Goal: Task Accomplishment & Management: Manage account settings

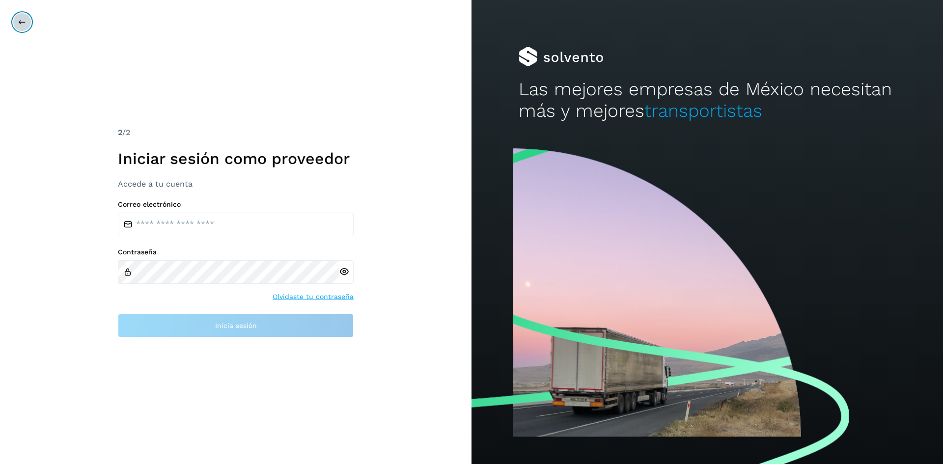
click at [14, 24] on button at bounding box center [22, 22] width 19 height 19
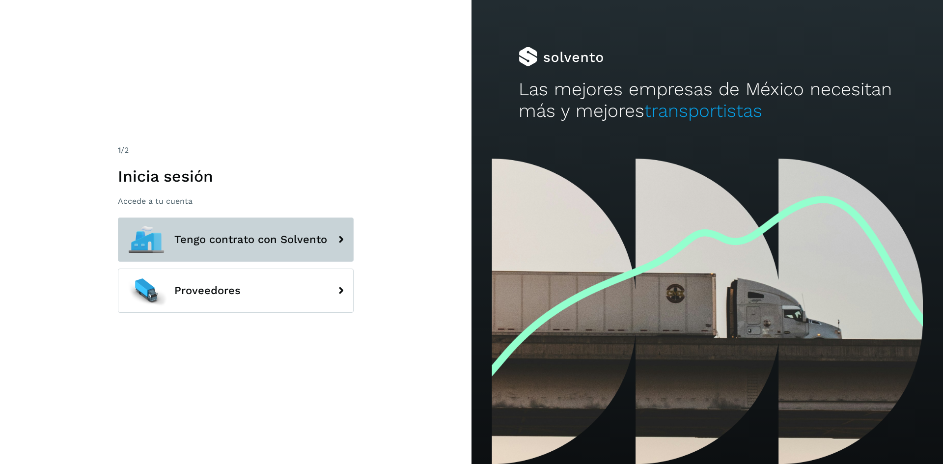
click at [256, 248] on button "Tengo contrato con Solvento" at bounding box center [236, 240] width 236 height 44
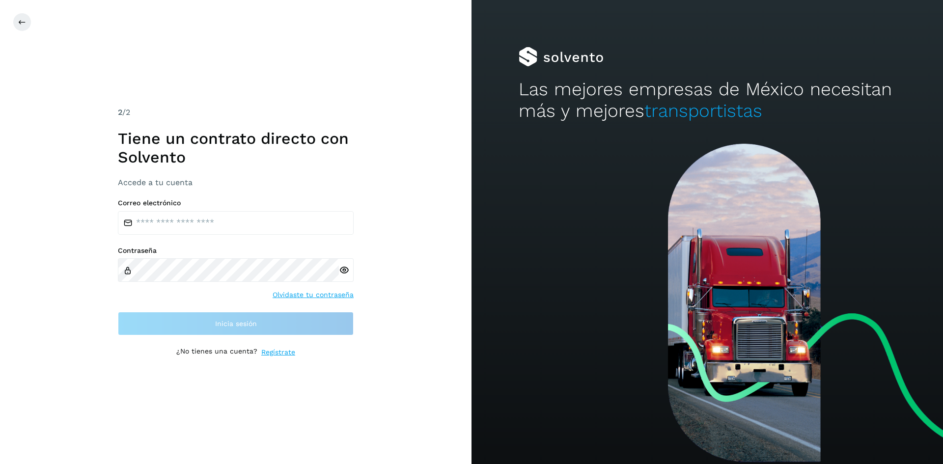
click at [12, 19] on div "2 /2 Tiene un contrato directo con [PERSON_NAME] Accede a tu cuenta Correo elec…" at bounding box center [236, 232] width 472 height 464
click at [22, 21] on icon at bounding box center [22, 22] width 8 height 8
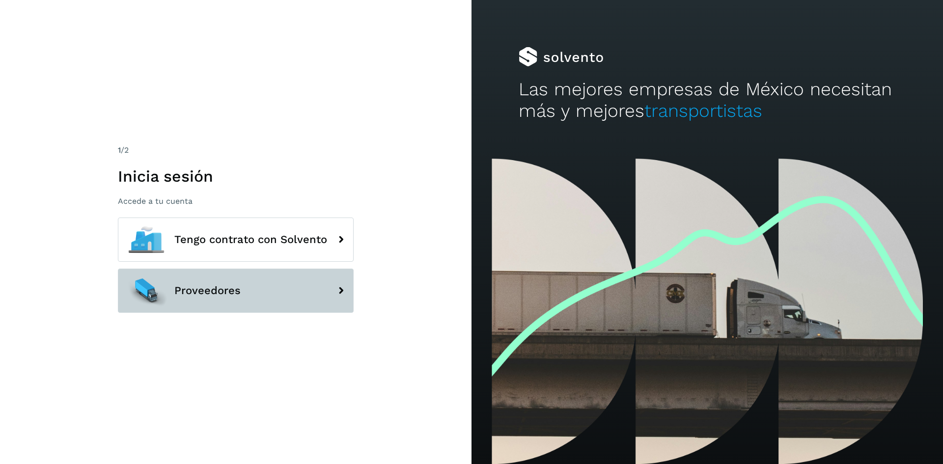
click at [184, 295] on span "Proveedores" at bounding box center [207, 291] width 66 height 12
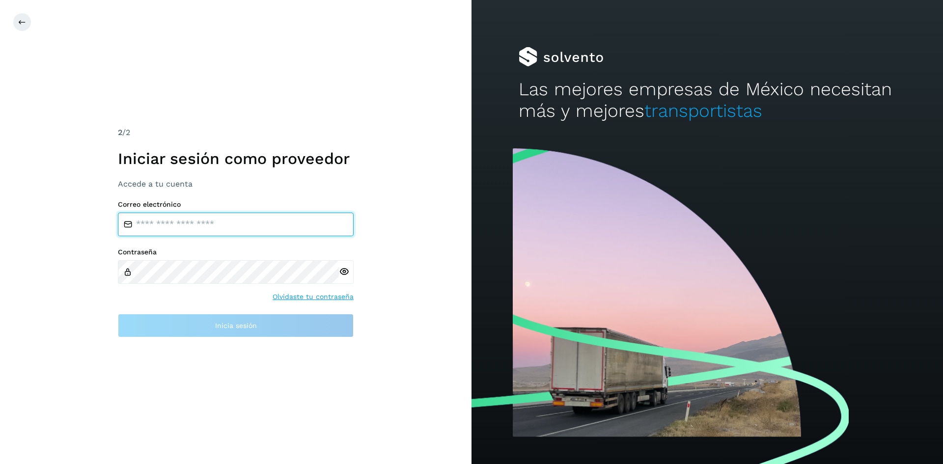
click at [156, 215] on input "email" at bounding box center [236, 225] width 236 height 24
type input "**********"
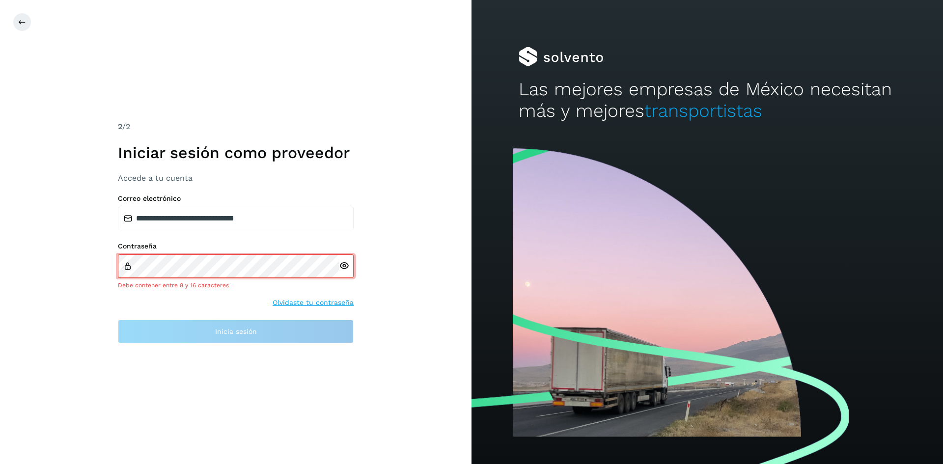
click at [346, 277] on div at bounding box center [346, 266] width 15 height 24
click at [346, 275] on div at bounding box center [346, 266] width 15 height 24
click at [343, 266] on icon at bounding box center [344, 266] width 10 height 10
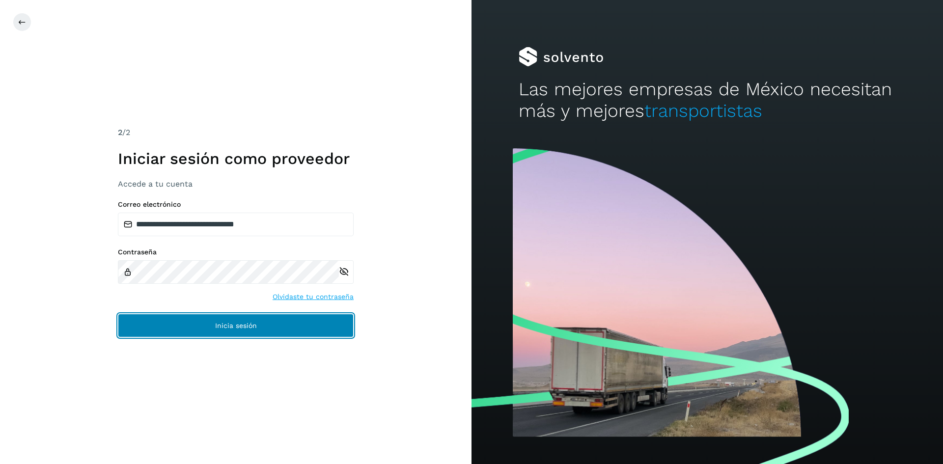
click at [227, 322] on span "Inicia sesión" at bounding box center [236, 325] width 42 height 7
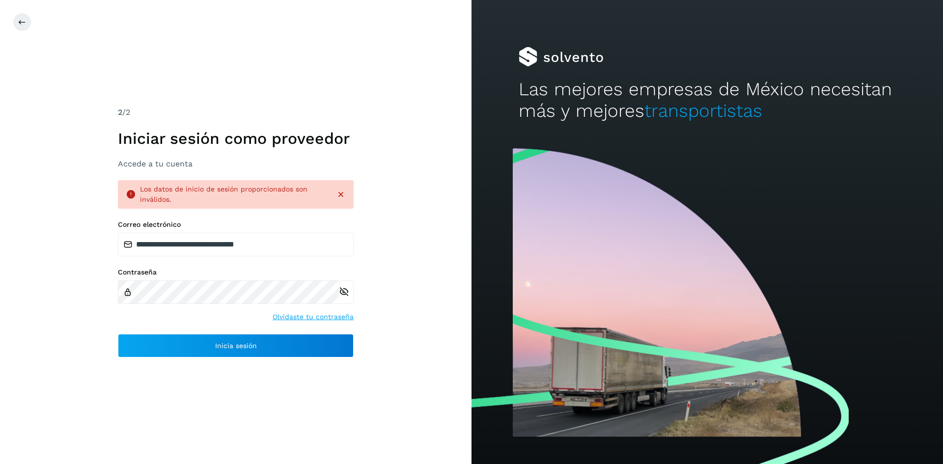
click at [314, 317] on link "Olvidaste tu contraseña" at bounding box center [313, 317] width 81 height 10
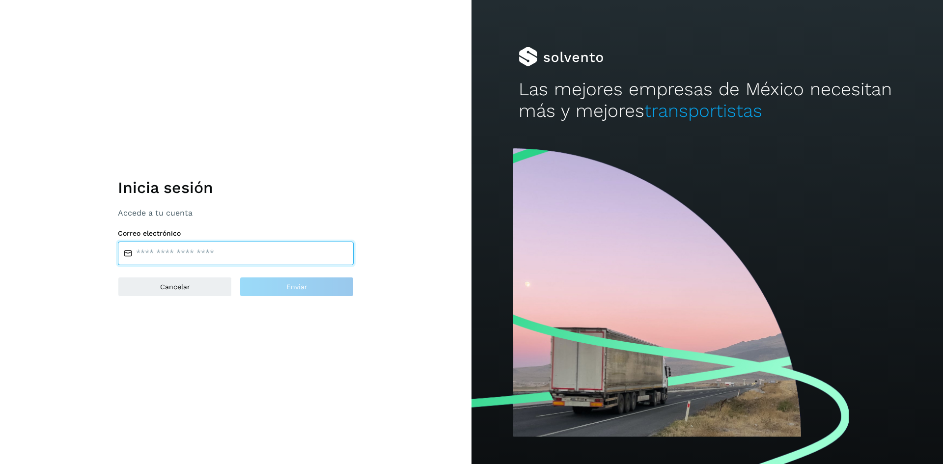
click at [204, 252] on input "email" at bounding box center [236, 254] width 236 height 24
type input "**********"
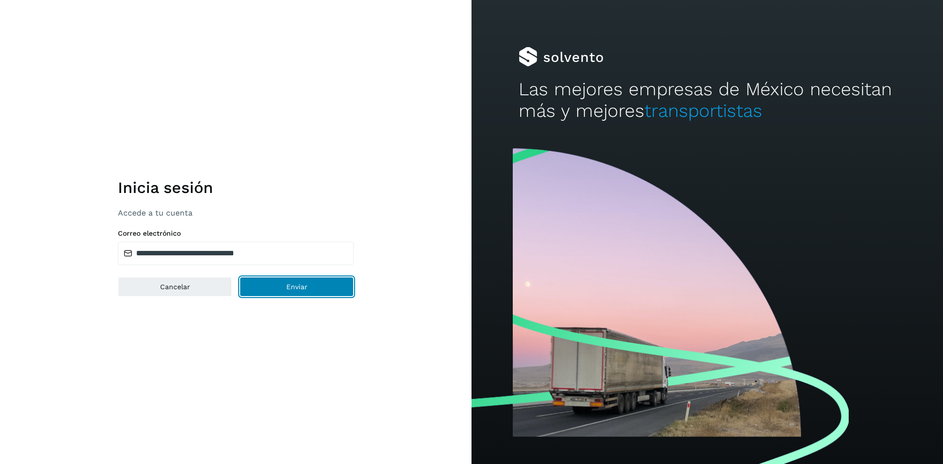
click at [283, 287] on button "Enviar" at bounding box center [297, 287] width 114 height 20
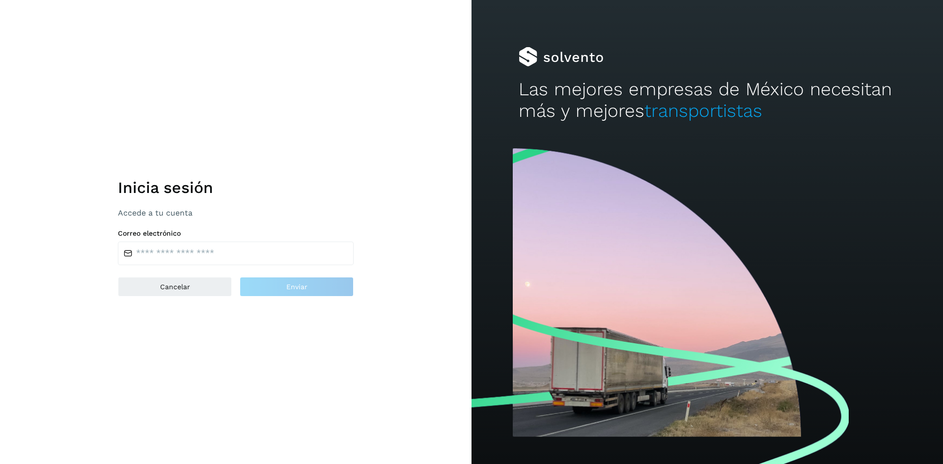
click at [149, 213] on p "Accede a tu cuenta" at bounding box center [236, 212] width 236 height 9
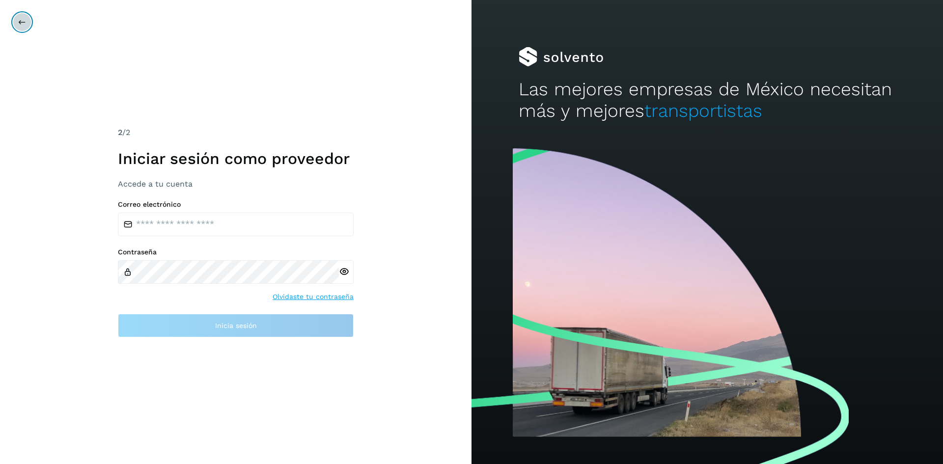
click at [24, 24] on icon at bounding box center [22, 22] width 8 height 8
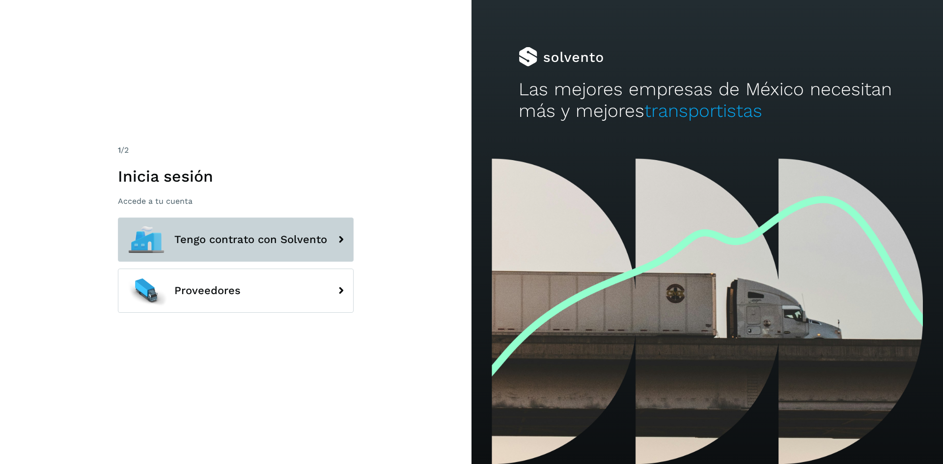
click at [232, 250] on button "Tengo contrato con Solvento" at bounding box center [236, 240] width 236 height 44
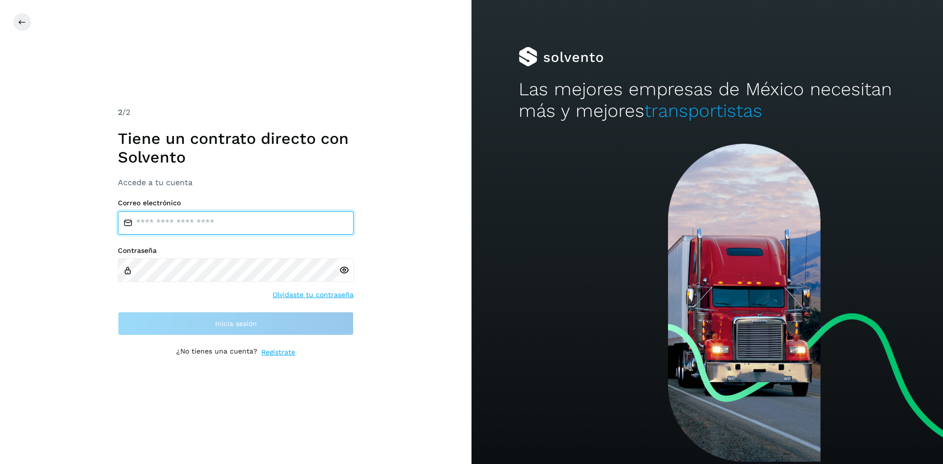
click at [189, 223] on input "email" at bounding box center [236, 223] width 236 height 24
type input "**********"
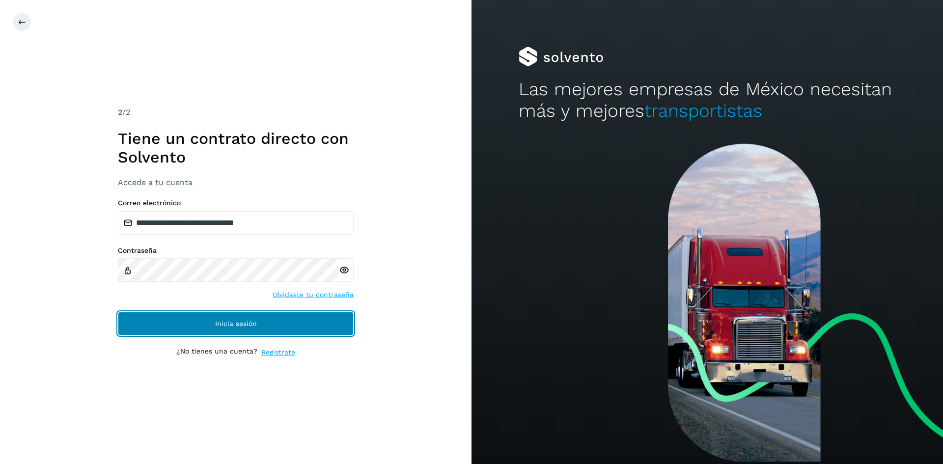
click at [309, 320] on button "Inicia sesión" at bounding box center [236, 324] width 236 height 24
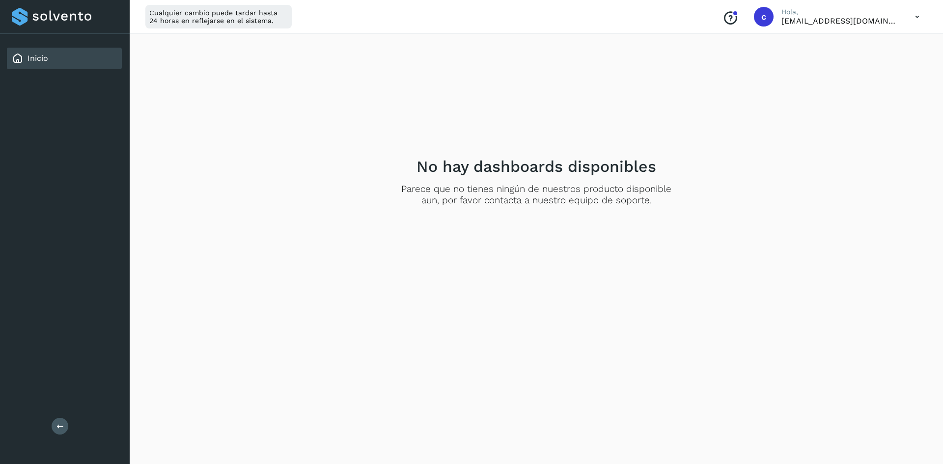
click at [917, 16] on icon at bounding box center [917, 17] width 20 height 20
click at [862, 22] on div at bounding box center [471, 232] width 943 height 464
click at [760, 23] on div "c" at bounding box center [764, 17] width 20 height 20
click at [766, 17] on span "c" at bounding box center [763, 17] width 5 height 0
click at [731, 14] on icon "Conoce nuestros beneficios" at bounding box center [731, 18] width 16 height 16
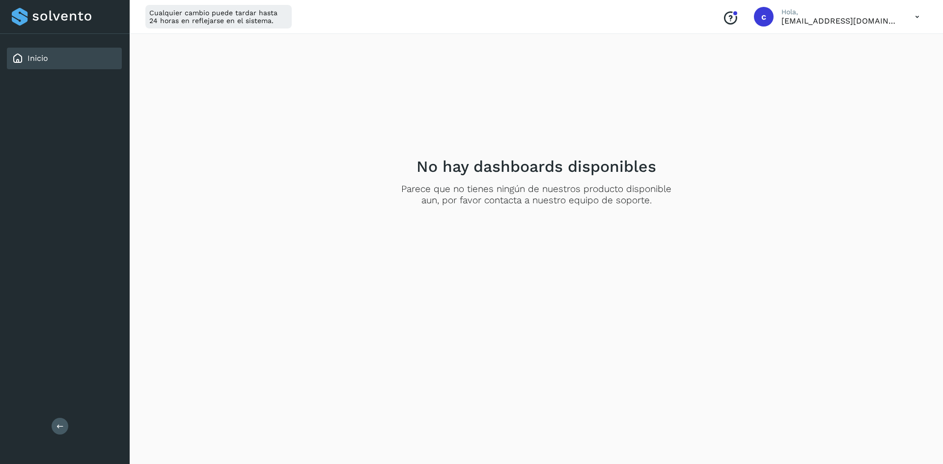
click at [797, 15] on p "Hola," at bounding box center [841, 12] width 118 height 8
click at [920, 15] on icon at bounding box center [917, 17] width 20 height 20
click at [839, 70] on div "Cerrar sesión" at bounding box center [868, 63] width 117 height 19
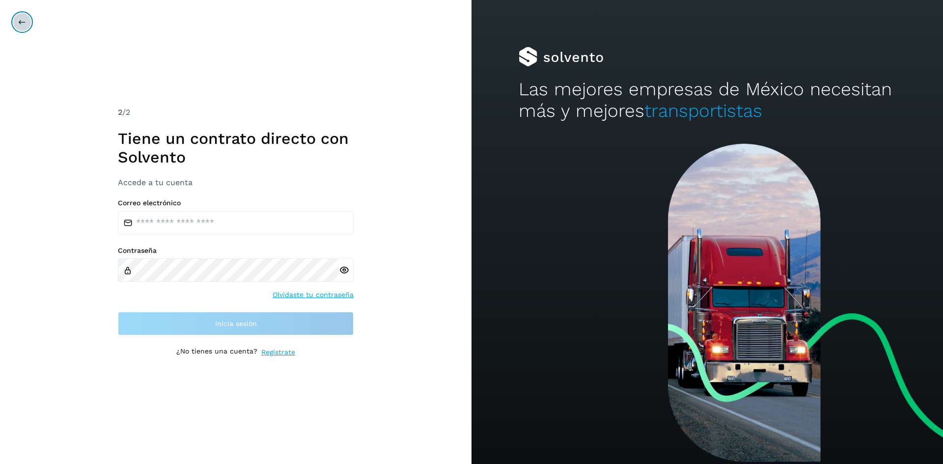
click at [15, 17] on button at bounding box center [22, 22] width 19 height 19
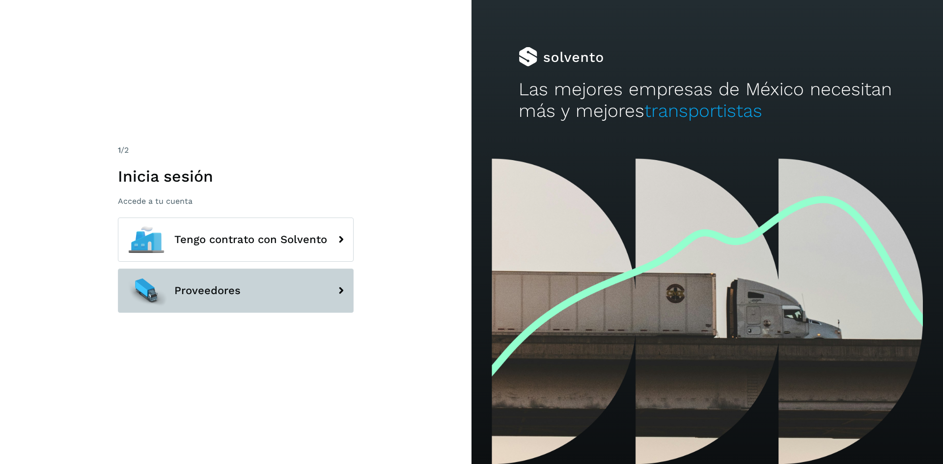
click at [272, 296] on button "Proveedores" at bounding box center [236, 291] width 236 height 44
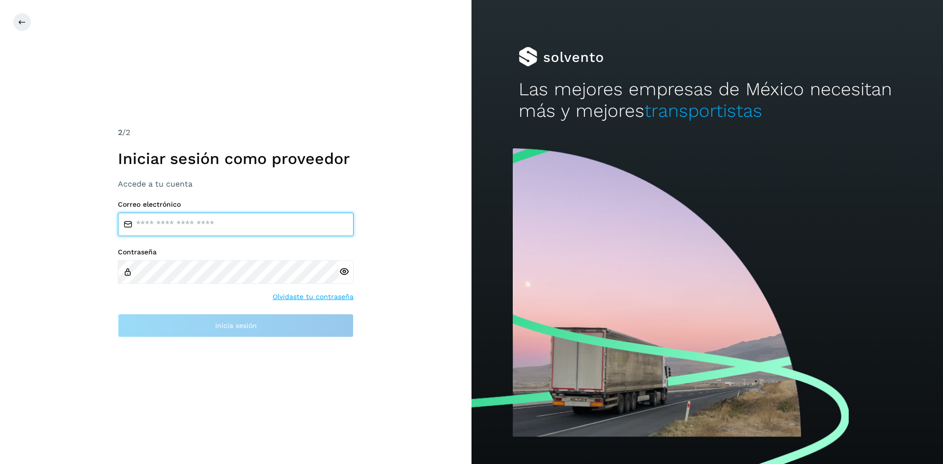
click at [201, 228] on input "email" at bounding box center [236, 225] width 236 height 24
type input "**********"
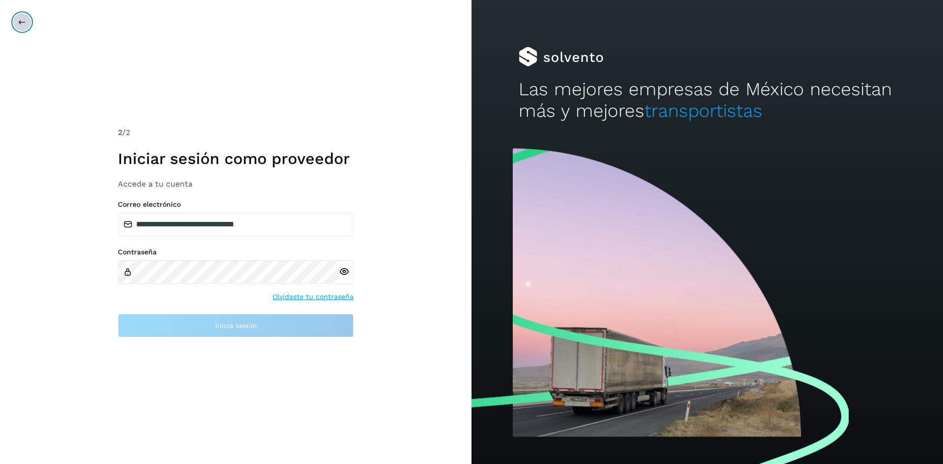
click at [16, 17] on button at bounding box center [22, 22] width 19 height 19
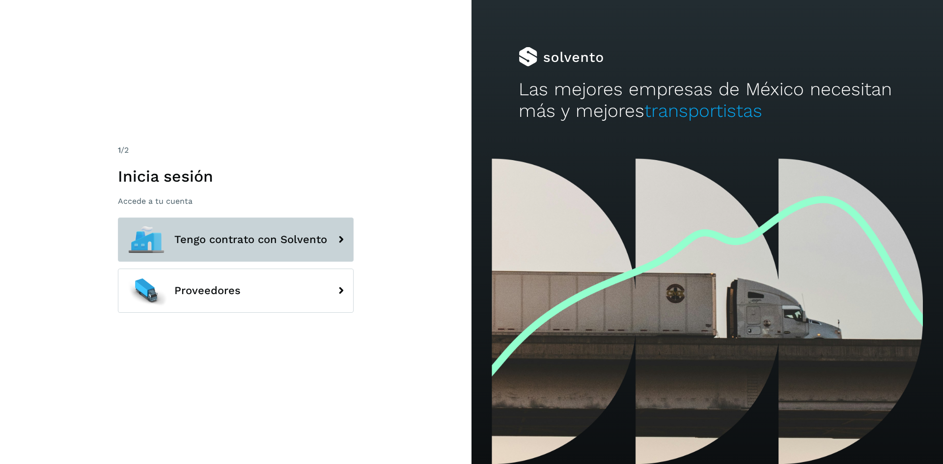
click at [252, 239] on span "Tengo contrato con Solvento" at bounding box center [250, 240] width 153 height 12
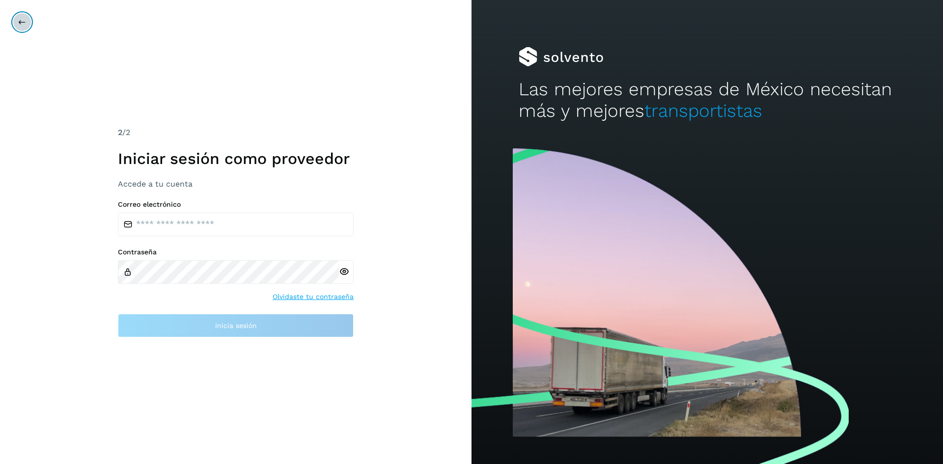
click at [15, 23] on button at bounding box center [22, 22] width 19 height 19
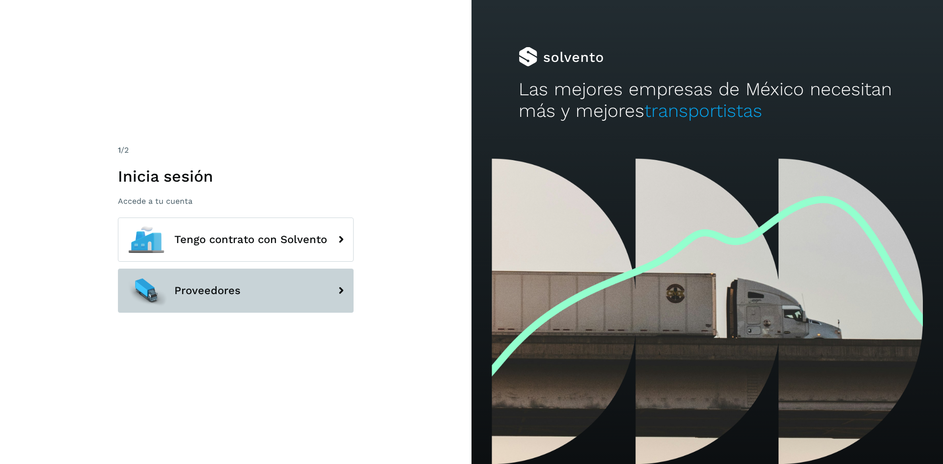
click at [303, 294] on button "Proveedores" at bounding box center [236, 291] width 236 height 44
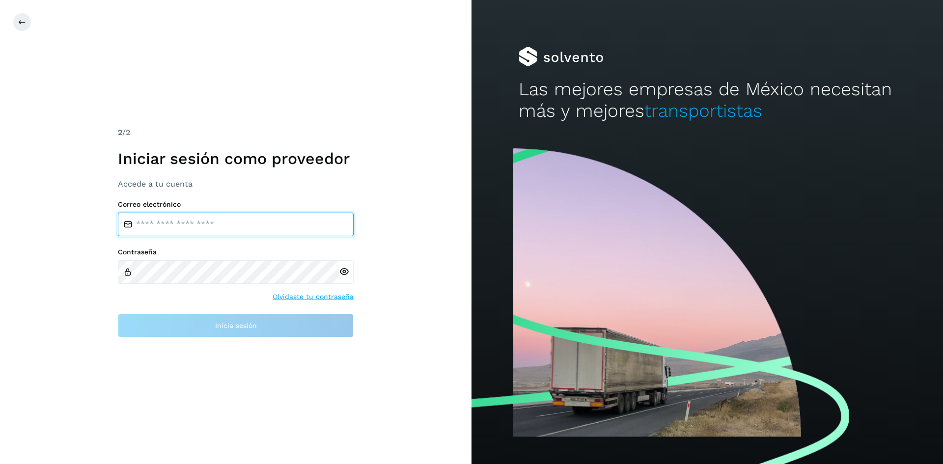
click at [212, 228] on input "email" at bounding box center [236, 225] width 236 height 24
type input "*"
paste input "**********"
type input "**********"
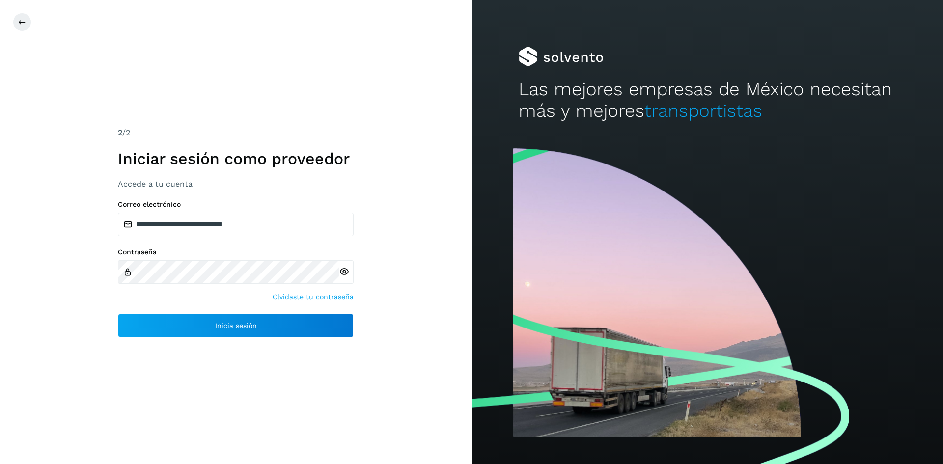
click at [344, 271] on icon at bounding box center [344, 272] width 10 height 10
click at [201, 363] on div "**********" at bounding box center [236, 232] width 472 height 464
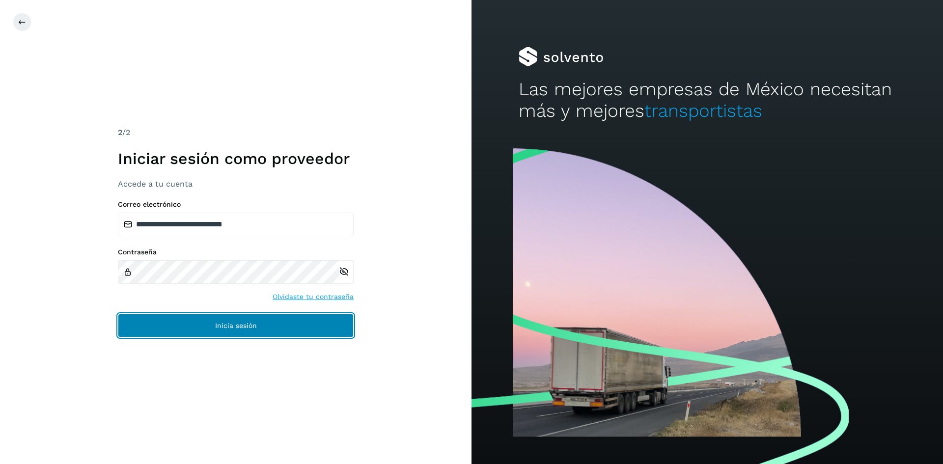
click at [225, 329] on span "Inicia sesión" at bounding box center [236, 325] width 42 height 7
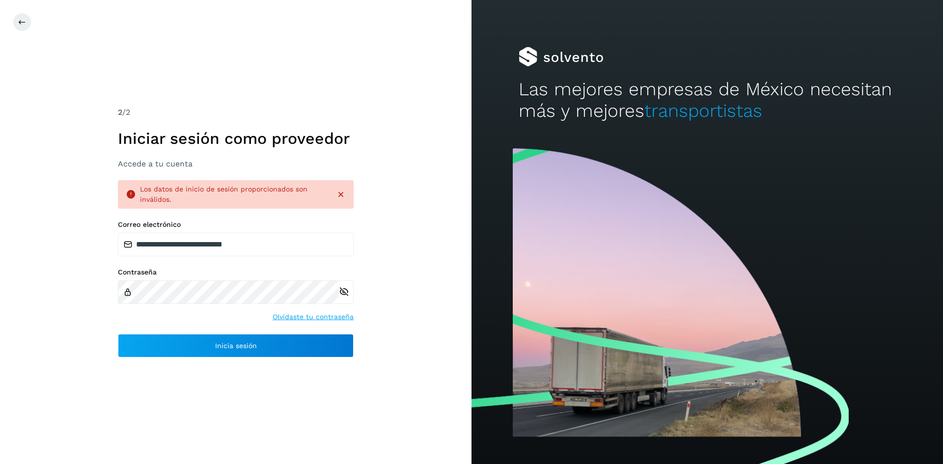
click at [332, 316] on link "Olvidaste tu contraseña" at bounding box center [313, 317] width 81 height 10
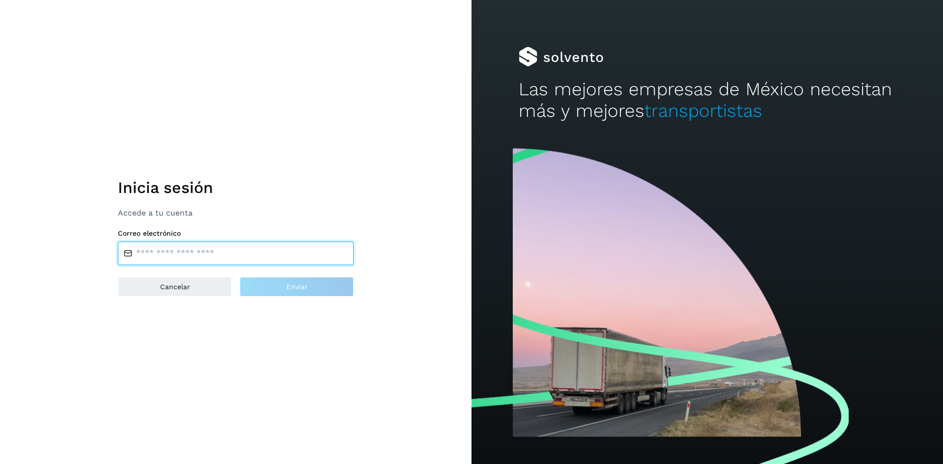
click at [175, 259] on input "email" at bounding box center [236, 254] width 236 height 24
type input "**********"
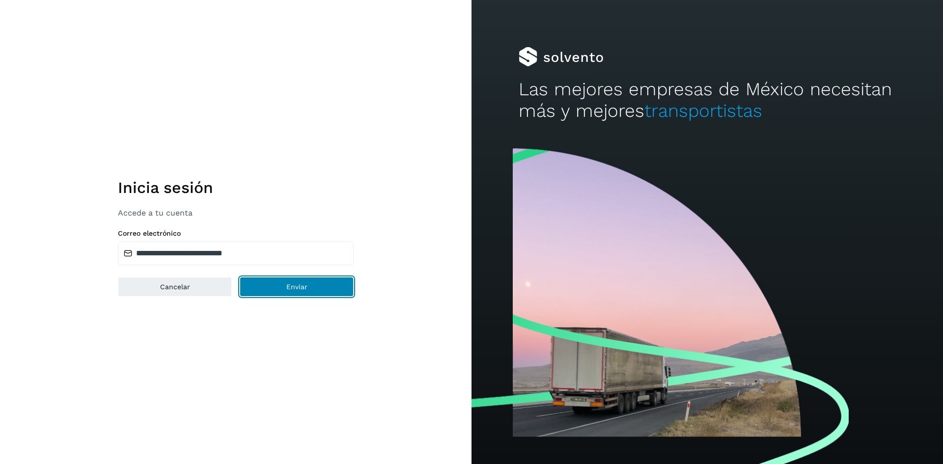
click at [282, 287] on button "Enviar" at bounding box center [297, 287] width 114 height 20
